Goal: Information Seeking & Learning: Learn about a topic

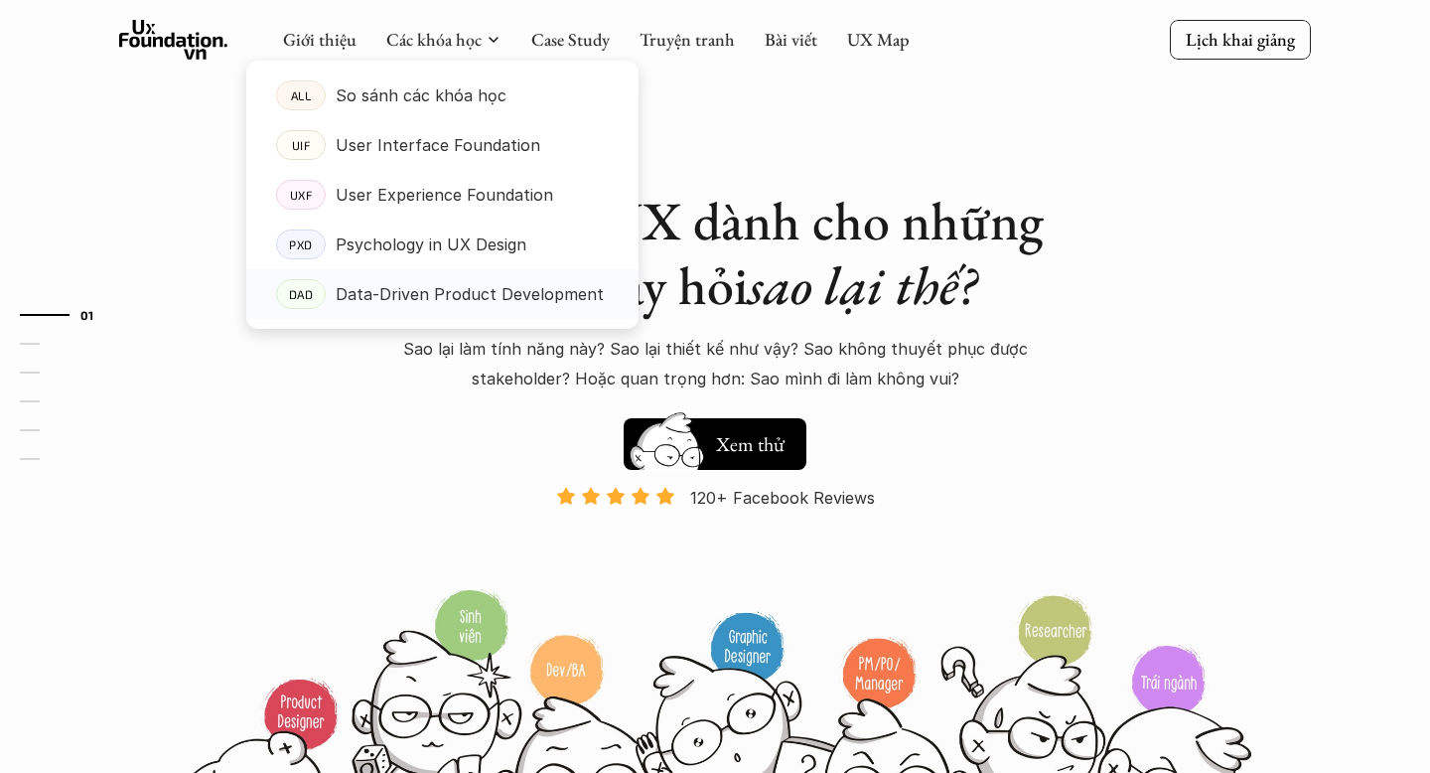
click at [463, 291] on p "Data-Driven Product Development" at bounding box center [470, 294] width 268 height 30
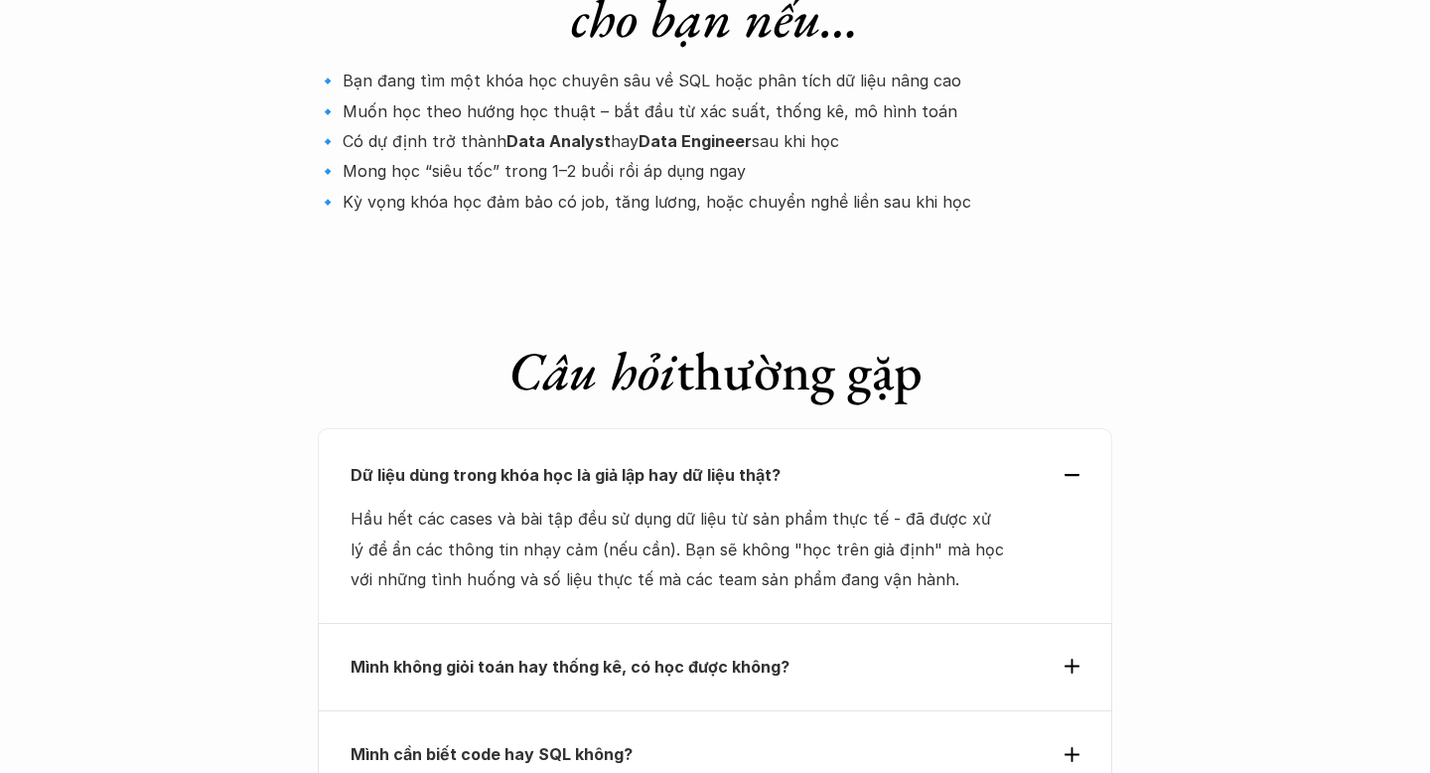
scroll to position [6667, 0]
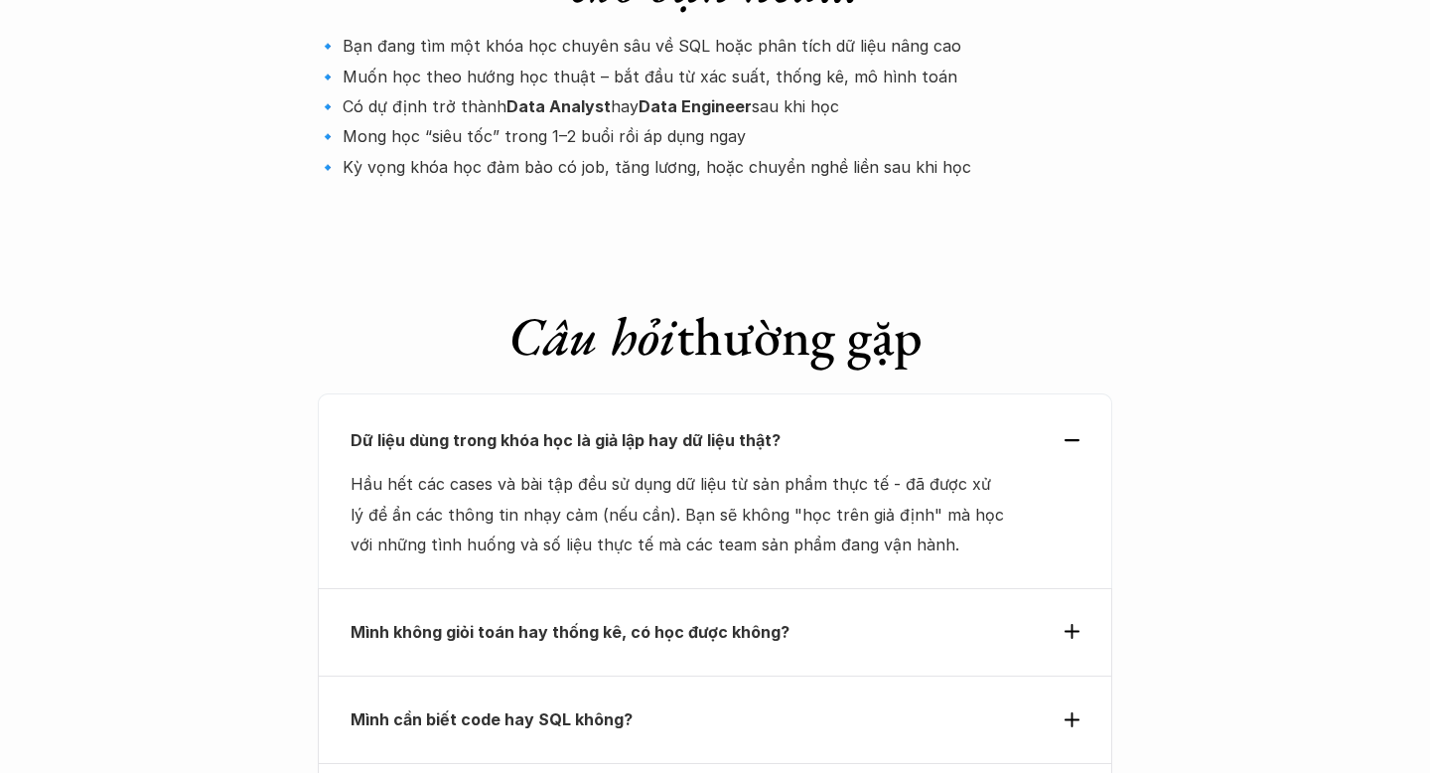
click at [554, 709] on strong "Mình cần biết code hay SQL không?" at bounding box center [492, 719] width 282 height 20
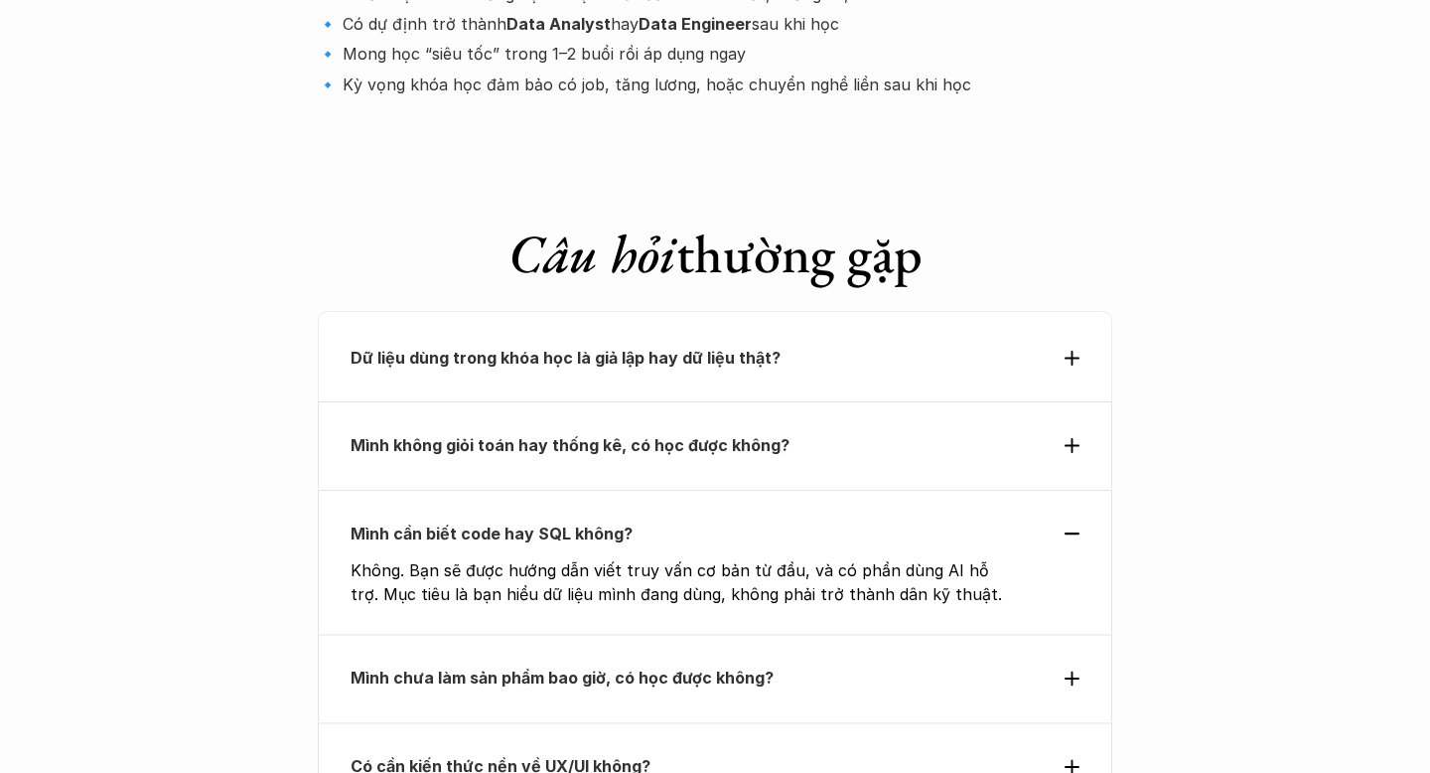
scroll to position [6775, 0]
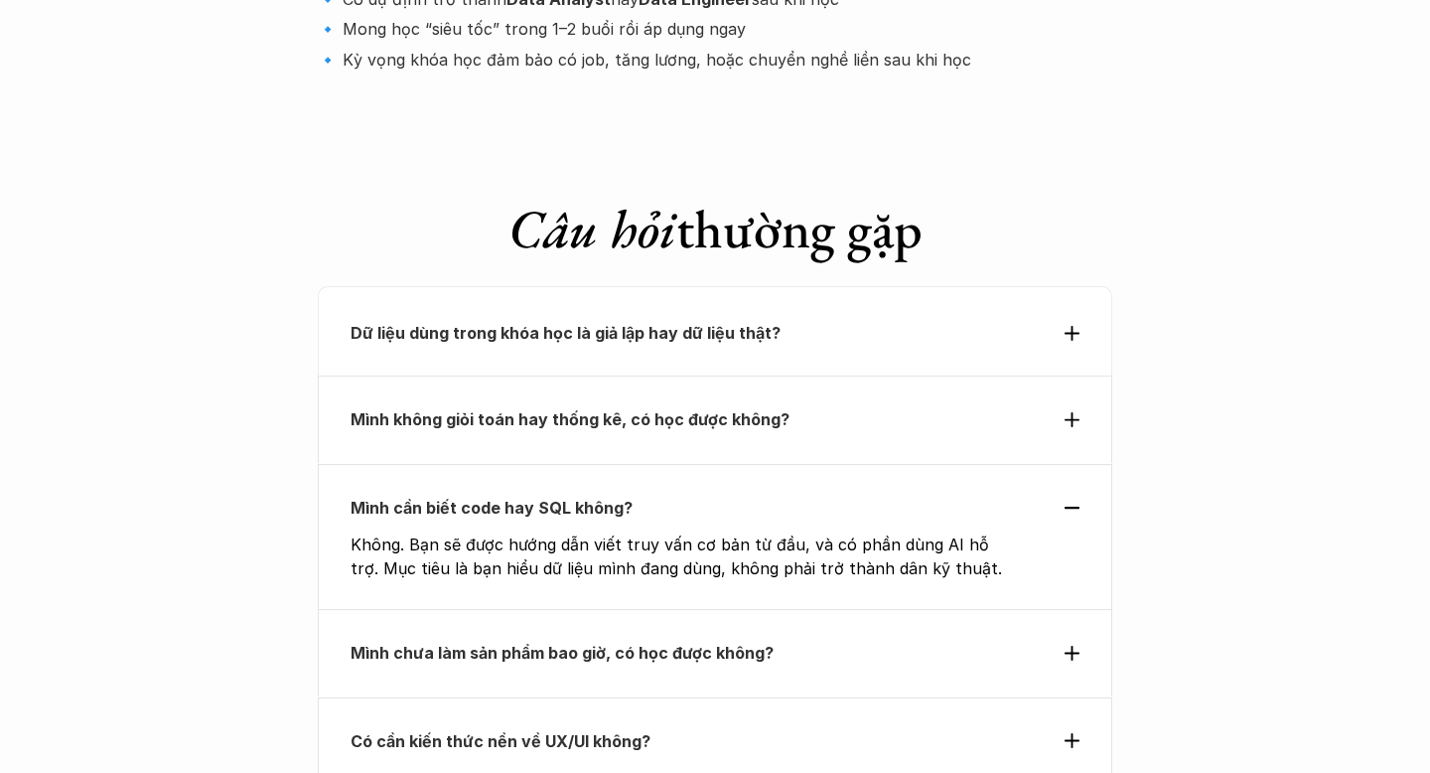
click at [554, 697] on div "Có cần kiến thức nền về UX/UI không?" at bounding box center [715, 740] width 795 height 87
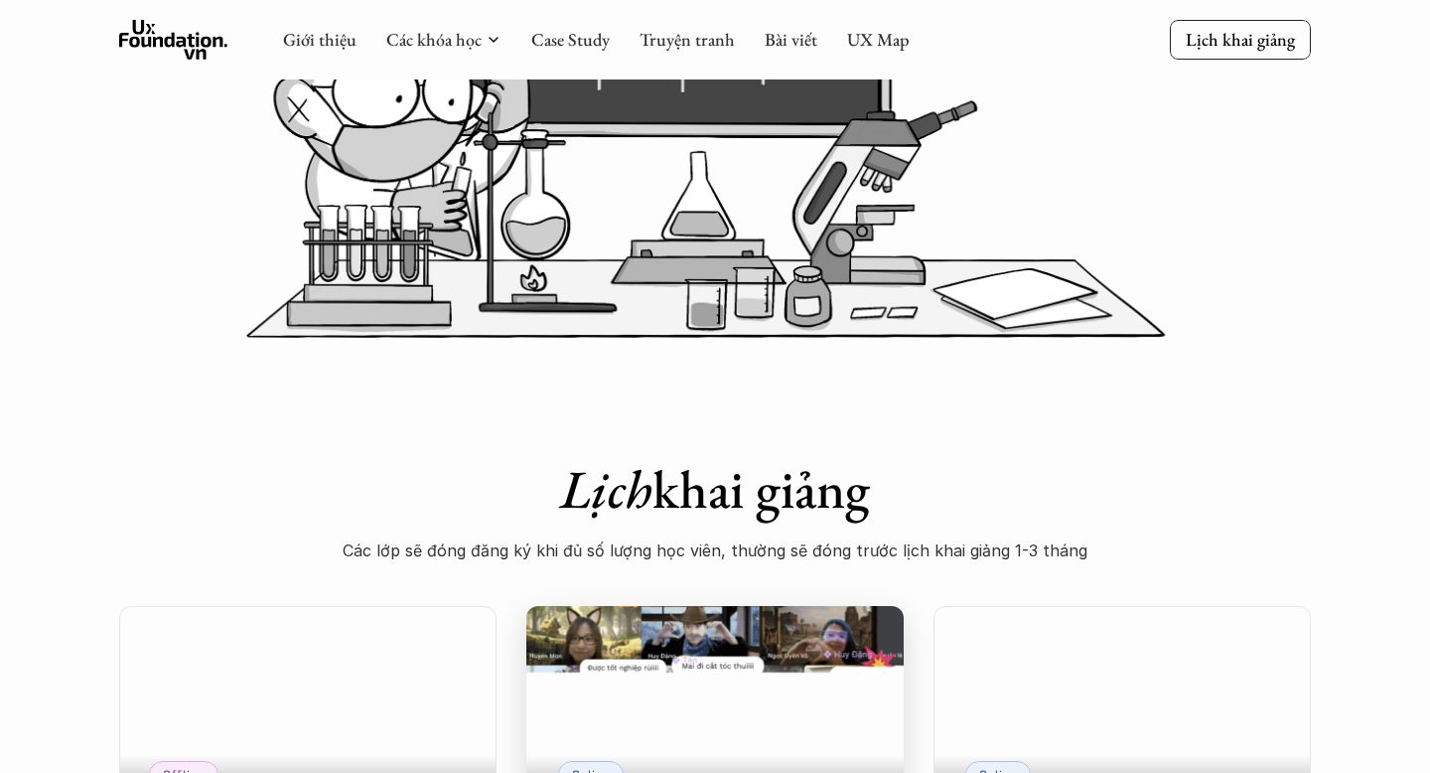
scroll to position [278, 0]
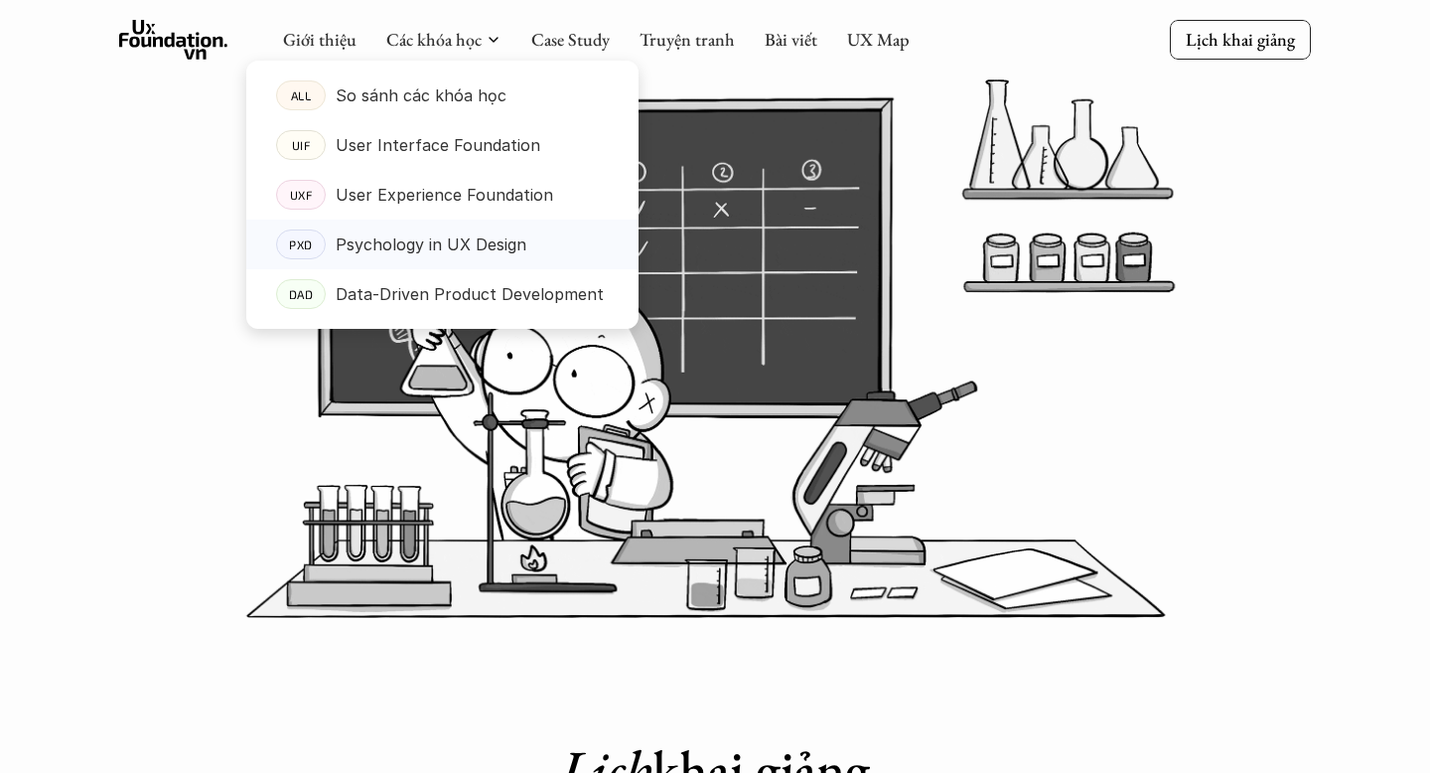
click at [467, 240] on p "Psychology in UX Design" at bounding box center [431, 244] width 191 height 30
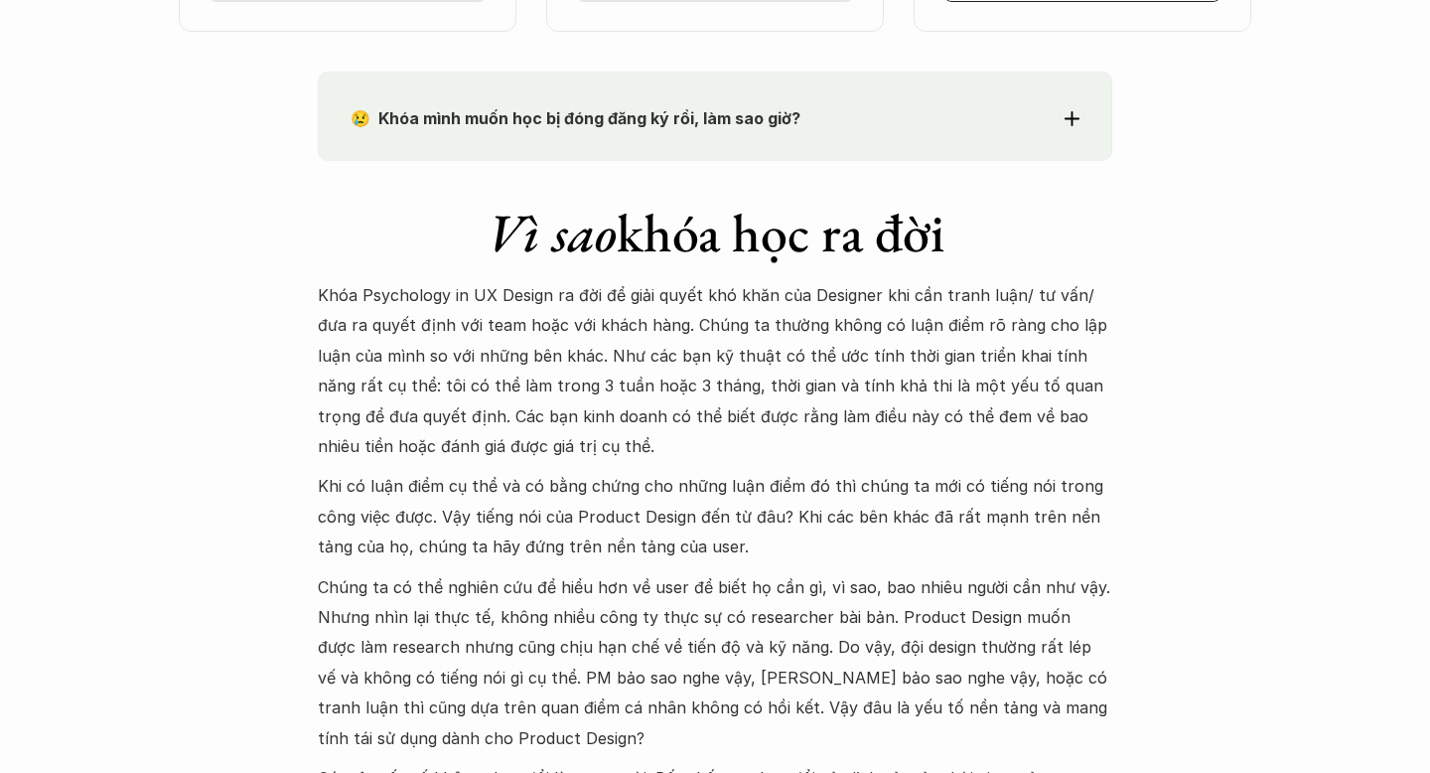
scroll to position [1698, 0]
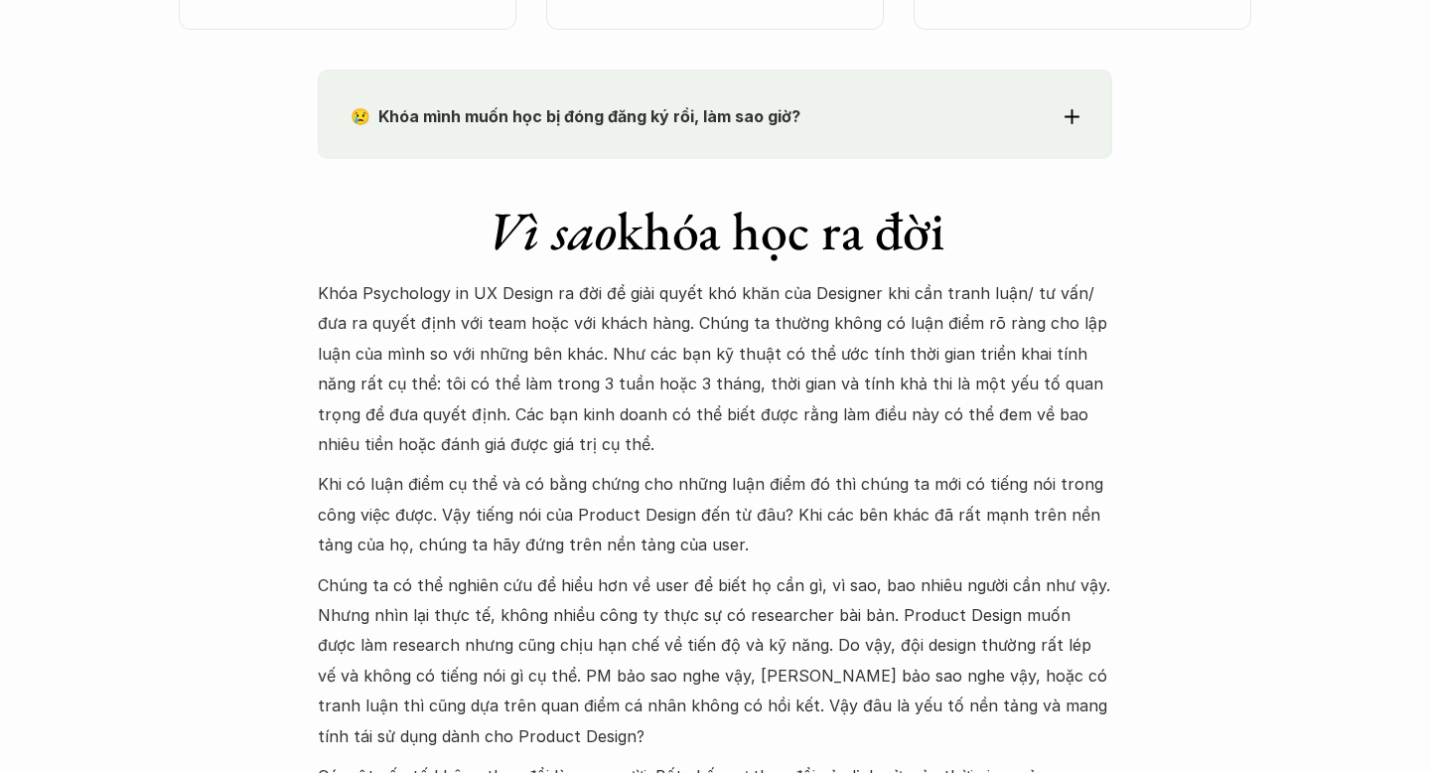
click at [774, 115] on strong "😢 Khóa mình muốn học bị đóng đăng ký rồi, làm sao giờ?" at bounding box center [576, 116] width 450 height 20
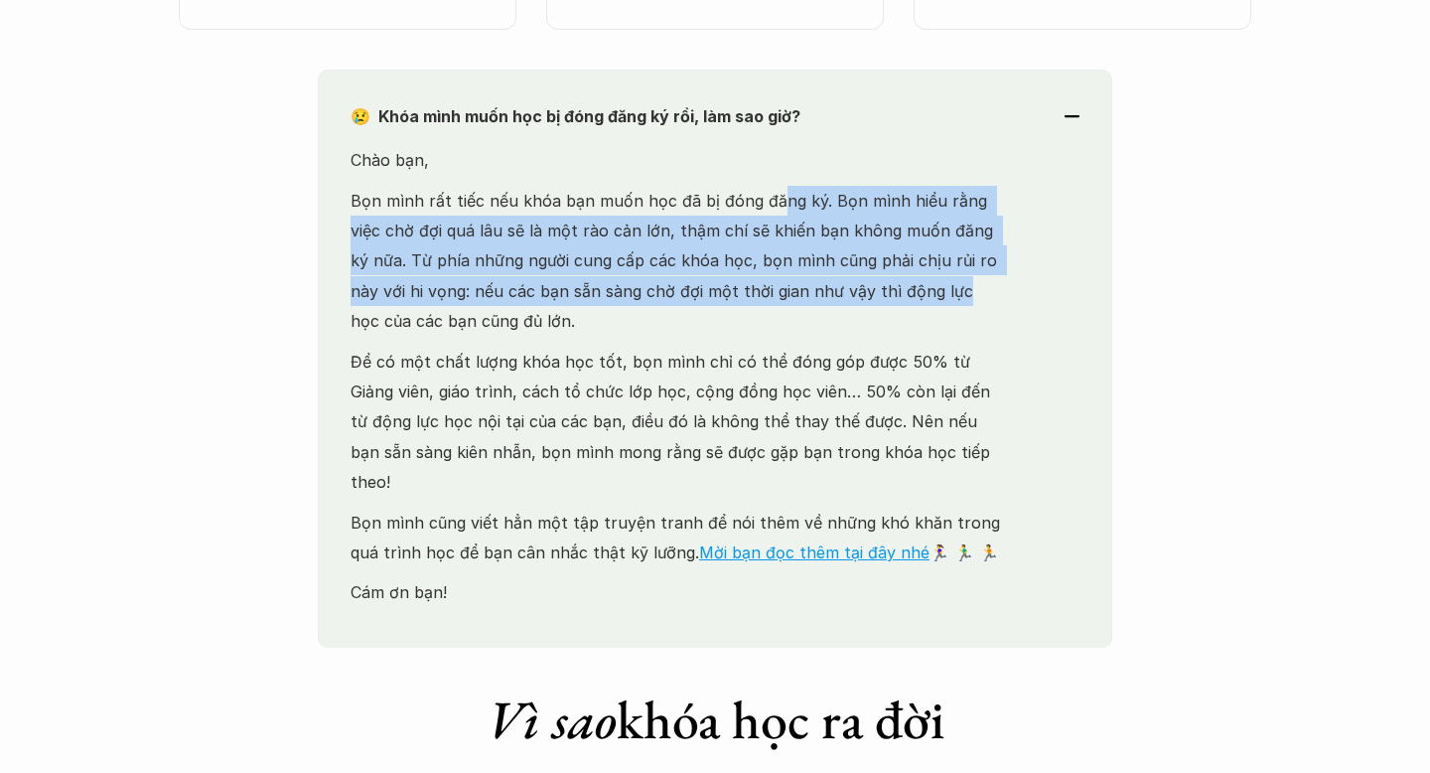
drag, startPoint x: 773, startPoint y: 215, endPoint x: 880, endPoint y: 281, distance: 126.3
click at [881, 282] on p "Bọn mình rất tiếc nếu khóa bạn muốn học đã bị đóng đăng ký. Bọn mình hiểu rằng …" at bounding box center [679, 261] width 657 height 151
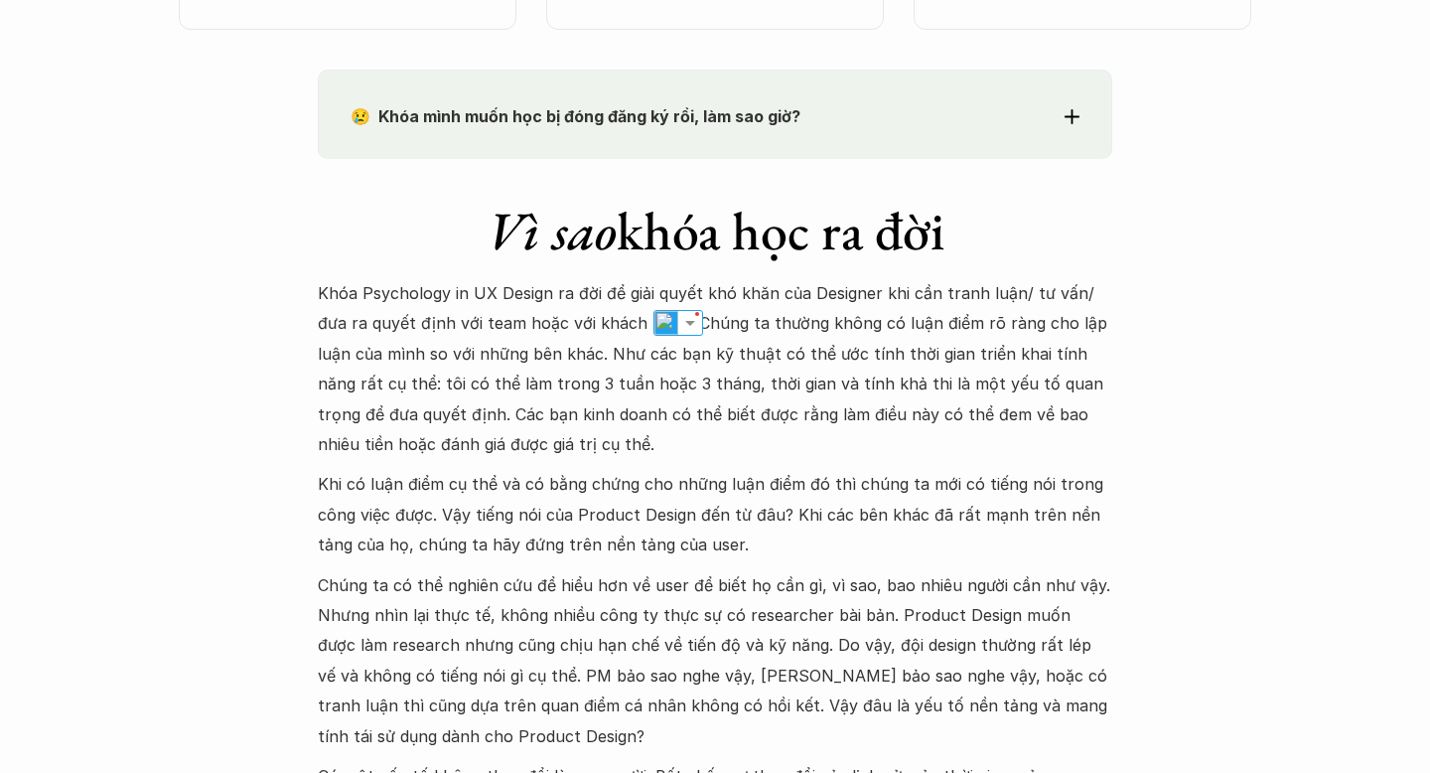
click at [831, 143] on div "😢 Khóa mình muốn học bị đóng đăng ký rồi, làm sao giờ? Chào bạn, Bọn mình rất t…" at bounding box center [715, 114] width 795 height 89
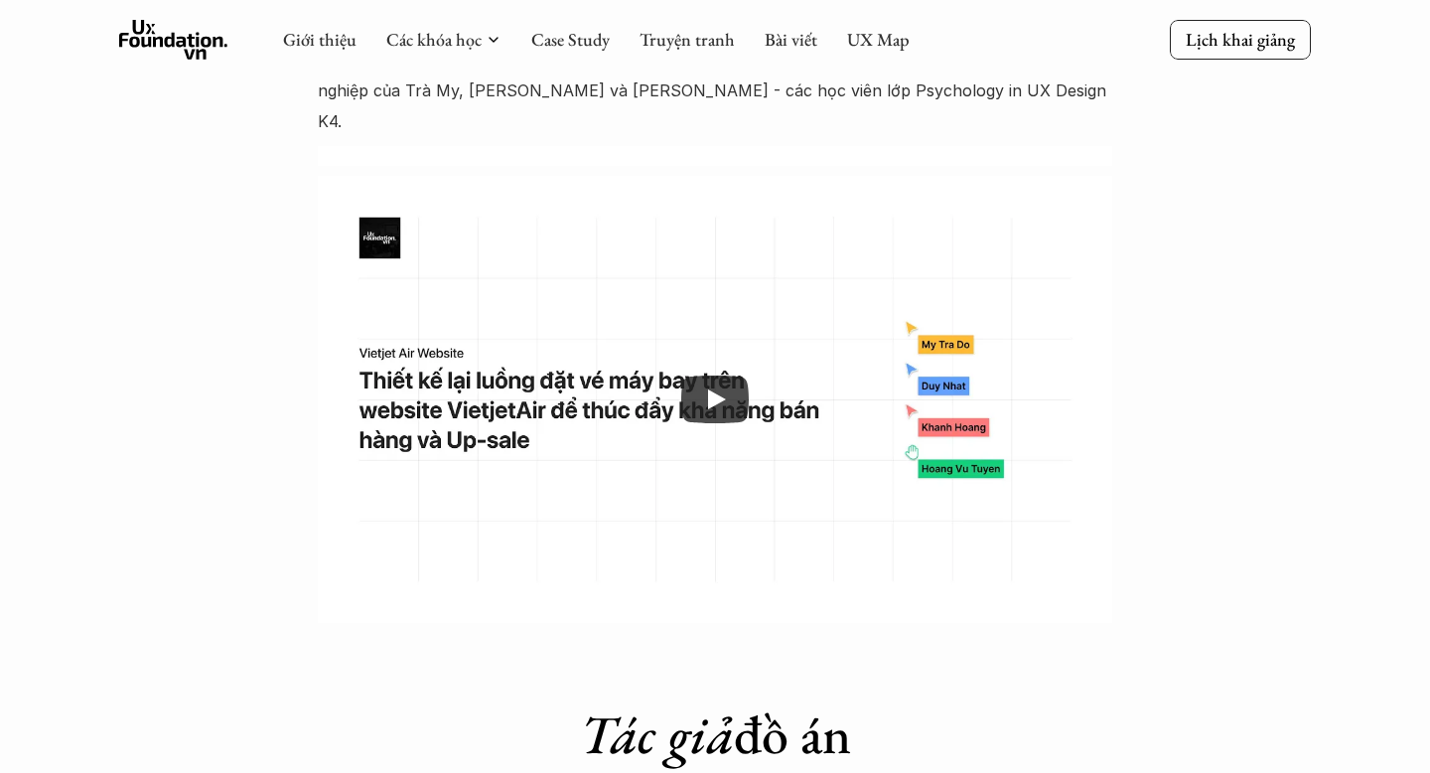
scroll to position [6620, 0]
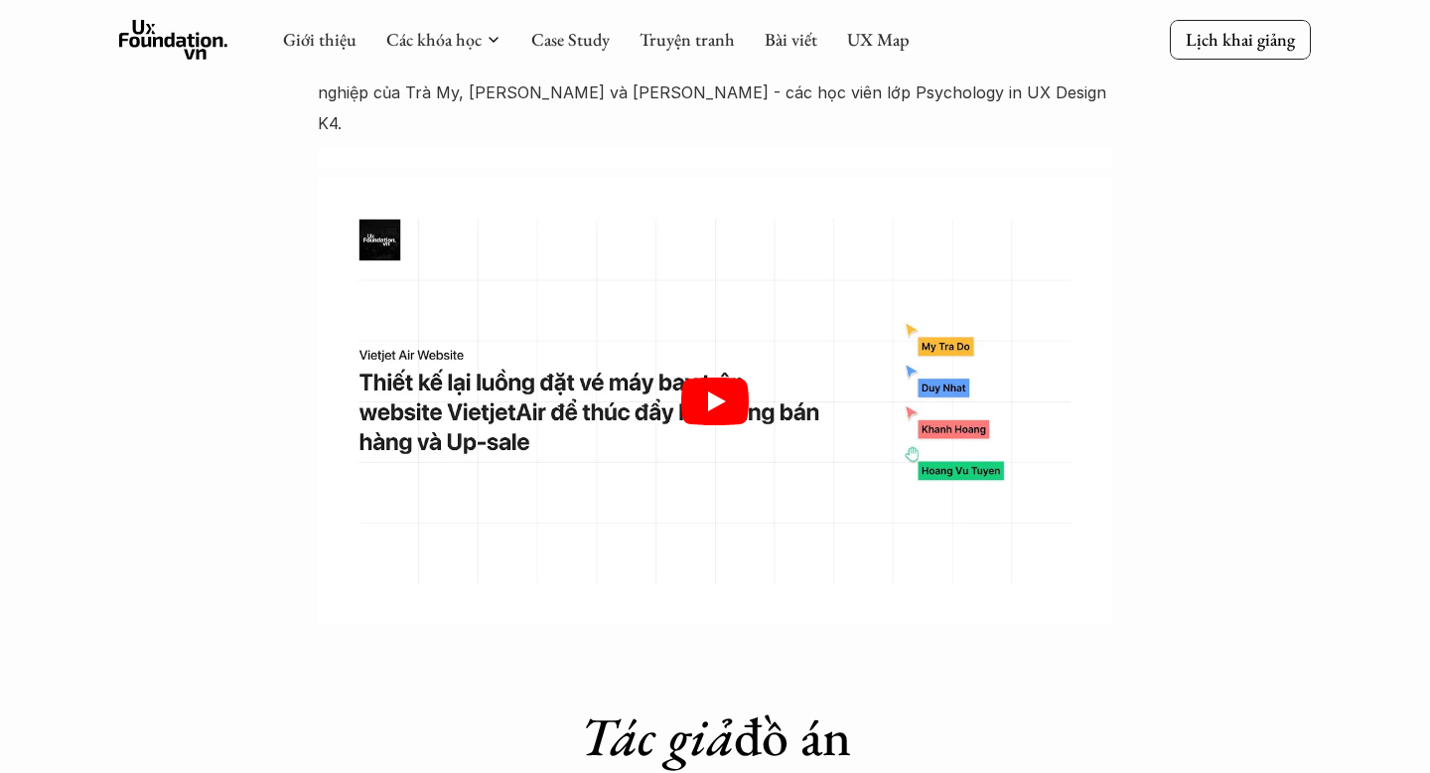
click at [727, 377] on icon "Play" at bounding box center [715, 401] width 68 height 48
